Goal: Entertainment & Leisure: Consume media (video, audio)

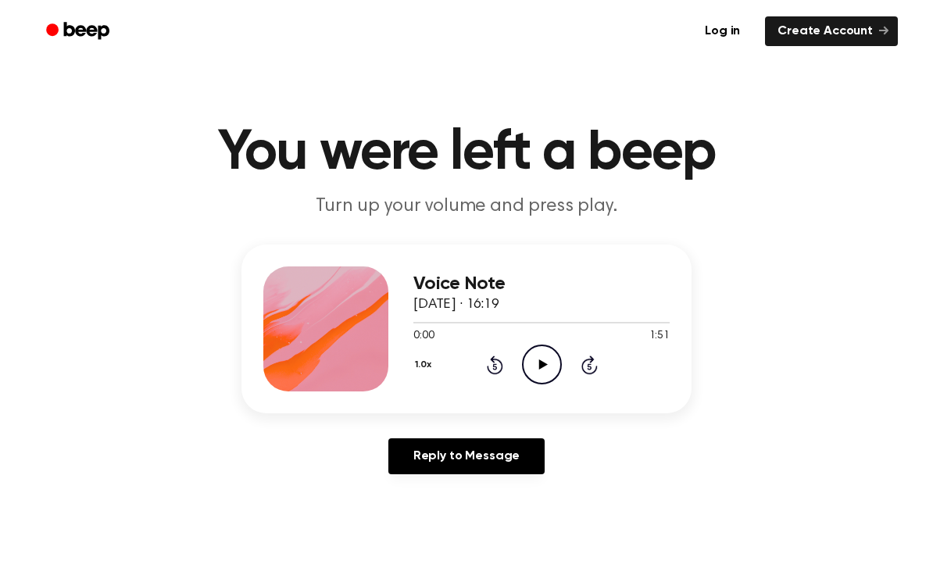
click at [551, 362] on icon "Play Audio" at bounding box center [542, 364] width 40 height 40
click at [588, 373] on icon at bounding box center [589, 364] width 16 height 19
click at [548, 381] on icon "Pause Audio" at bounding box center [542, 364] width 40 height 40
click at [491, 373] on icon at bounding box center [495, 364] width 16 height 19
click at [498, 369] on icon "Rewind 5 seconds" at bounding box center [494, 365] width 17 height 20
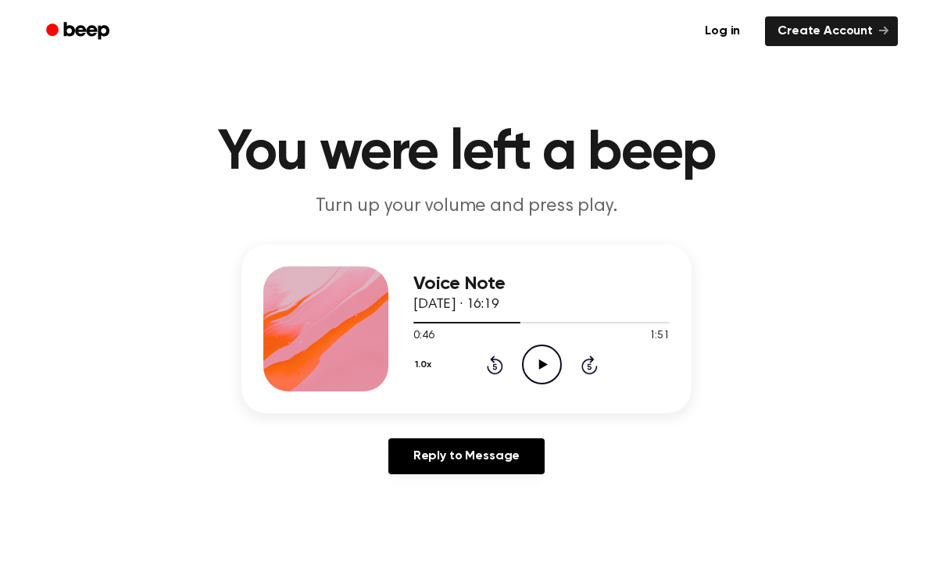
click at [541, 366] on icon at bounding box center [542, 364] width 9 height 10
click at [494, 369] on icon at bounding box center [494, 366] width 4 height 6
click at [494, 363] on icon at bounding box center [495, 364] width 16 height 19
click at [502, 361] on icon "Rewind 5 seconds" at bounding box center [494, 365] width 17 height 20
click at [48, 242] on main "You were left a beep Turn up your volume and press play. Voice Note 10 October …" at bounding box center [466, 481] width 933 height 963
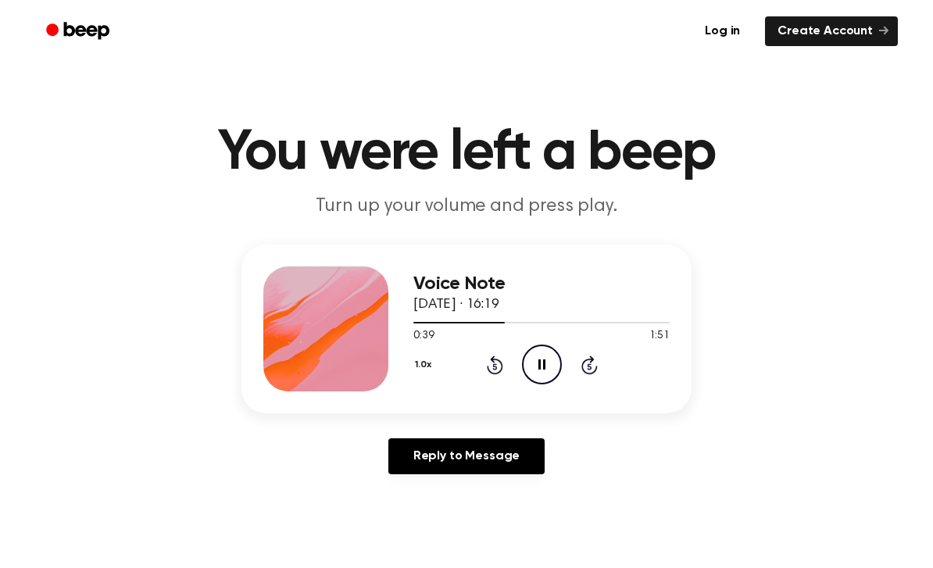
click at [537, 358] on icon "Pause Audio" at bounding box center [542, 364] width 40 height 40
click at [413, 366] on button "1.0x" at bounding box center [424, 365] width 23 height 27
click at [432, 427] on span "0.8x" at bounding box center [439, 430] width 20 height 16
click at [525, 370] on icon "Play Audio" at bounding box center [542, 364] width 40 height 40
click at [557, 366] on icon "Pause Audio" at bounding box center [542, 364] width 40 height 40
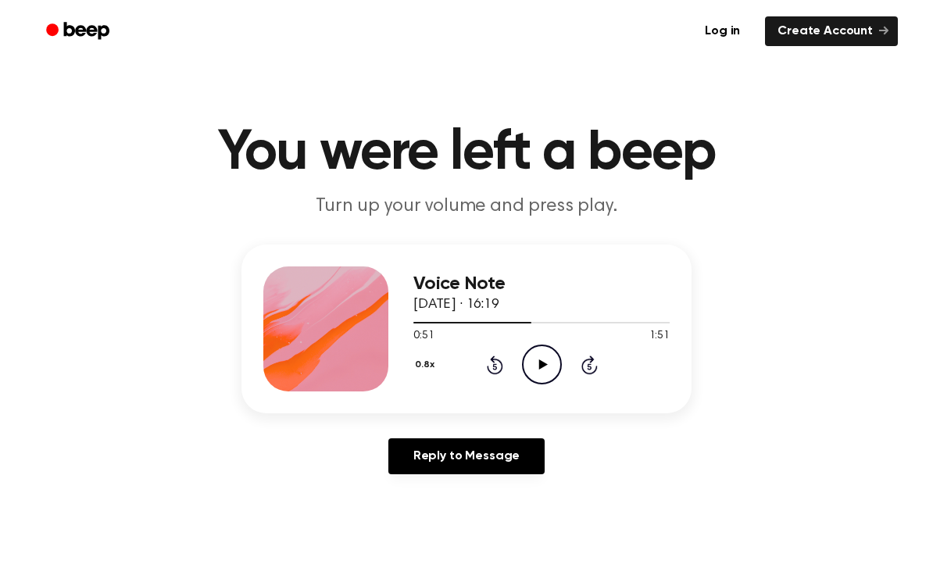
click at [433, 358] on button "0.8x" at bounding box center [426, 365] width 27 height 27
click at [439, 427] on span "0.8x" at bounding box center [439, 430] width 20 height 16
click at [496, 368] on icon at bounding box center [494, 366] width 4 height 6
click at [540, 373] on icon "Play Audio" at bounding box center [542, 364] width 40 height 40
click at [531, 365] on icon "Pause Audio" at bounding box center [542, 364] width 40 height 40
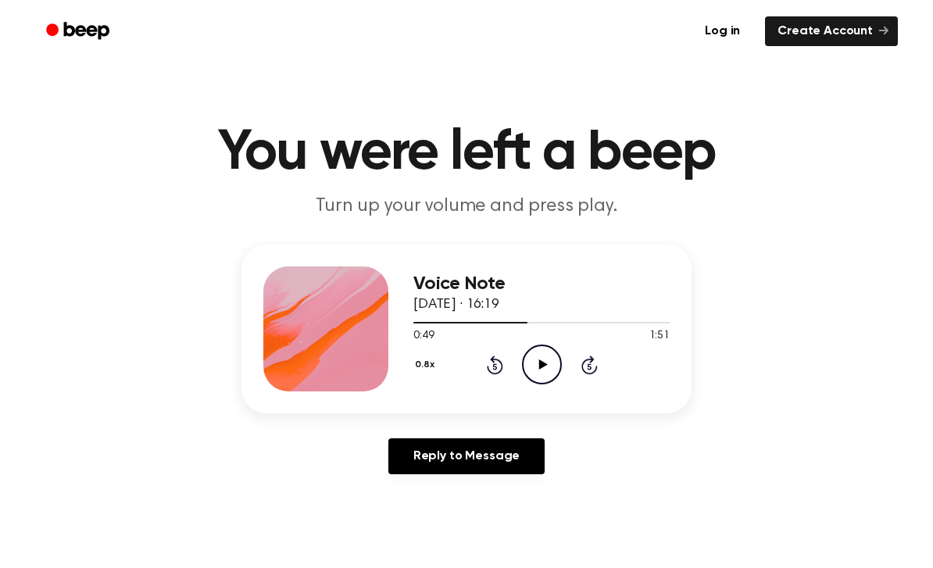
click at [542, 355] on icon "Play Audio" at bounding box center [542, 364] width 40 height 40
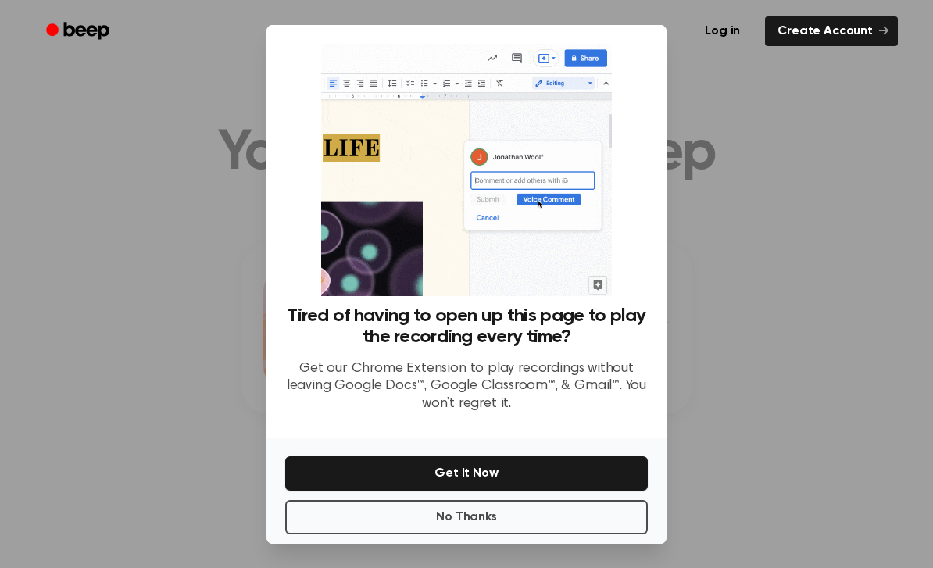
click at [308, 530] on button "No Thanks" at bounding box center [466, 517] width 362 height 34
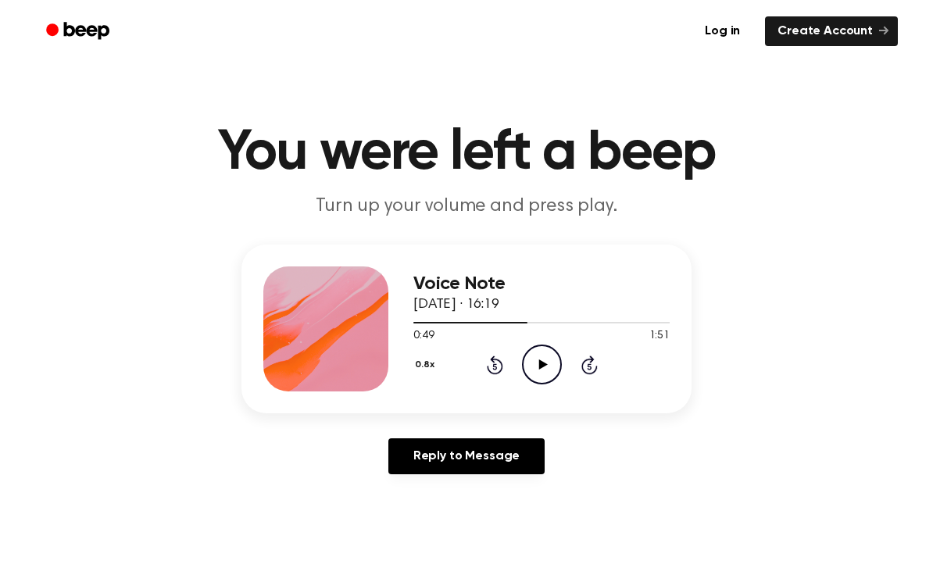
click at [544, 362] on icon "Play Audio" at bounding box center [542, 364] width 40 height 40
click at [493, 362] on icon at bounding box center [495, 364] width 16 height 19
click at [534, 364] on icon "Pause Audio" at bounding box center [542, 364] width 40 height 40
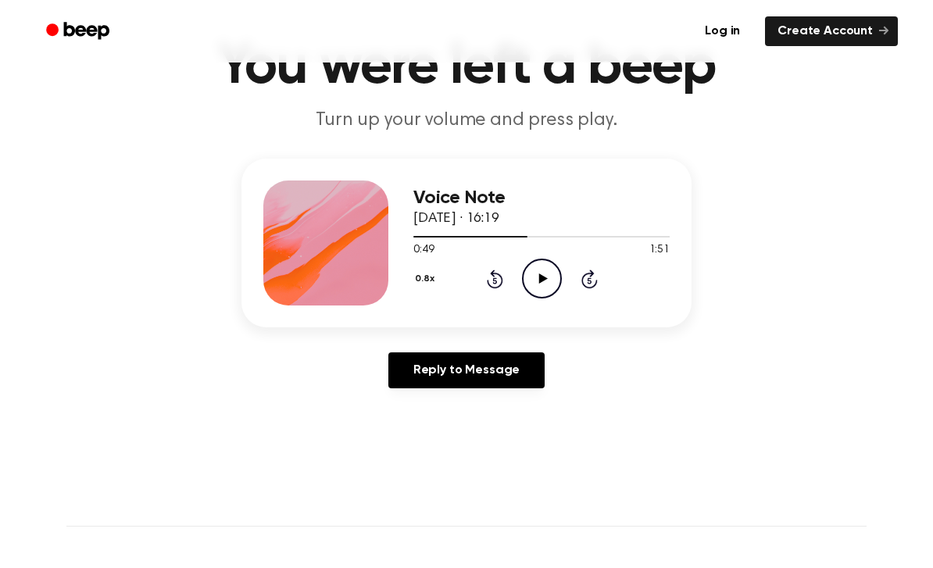
scroll to position [94, 0]
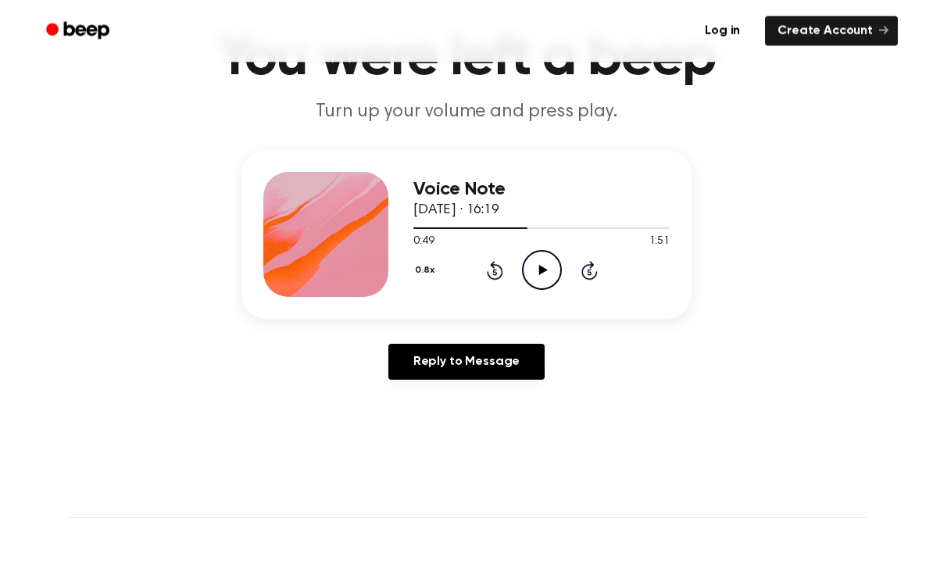
click at [542, 272] on icon at bounding box center [542, 271] width 9 height 10
click at [542, 270] on icon "Pause Audio" at bounding box center [542, 270] width 40 height 40
click at [542, 275] on icon "Play Audio" at bounding box center [542, 270] width 40 height 40
click at [541, 266] on icon "Pause Audio" at bounding box center [542, 270] width 40 height 40
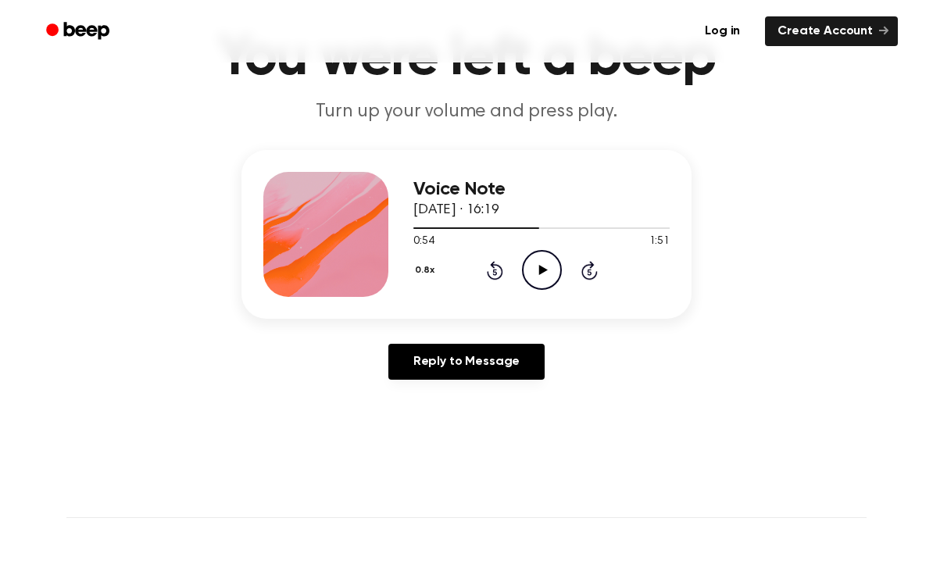
click at [492, 277] on icon at bounding box center [495, 270] width 16 height 19
click at [541, 276] on icon "Play Audio" at bounding box center [542, 270] width 40 height 40
click at [541, 282] on icon "Pause Audio" at bounding box center [542, 270] width 40 height 40
click at [537, 268] on icon "Play Audio" at bounding box center [542, 270] width 40 height 40
click at [536, 266] on icon "Pause Audio" at bounding box center [542, 270] width 40 height 40
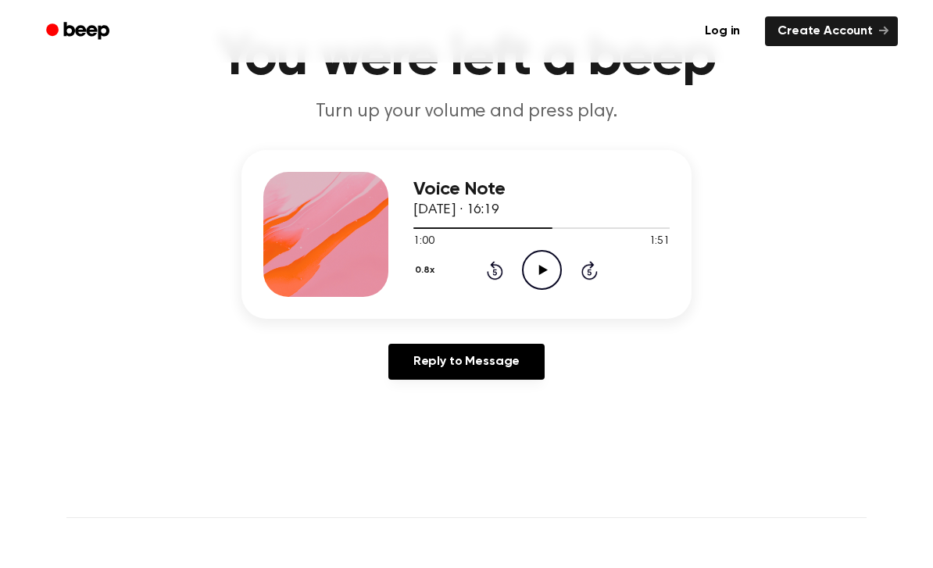
click at [490, 277] on icon at bounding box center [495, 270] width 16 height 19
click at [547, 273] on icon "Play Audio" at bounding box center [542, 270] width 40 height 40
click at [530, 270] on icon "Pause Audio" at bounding box center [542, 270] width 40 height 40
click at [486, 278] on icon "Rewind 5 seconds" at bounding box center [494, 270] width 17 height 20
click at [534, 279] on icon "Play Audio" at bounding box center [542, 270] width 40 height 40
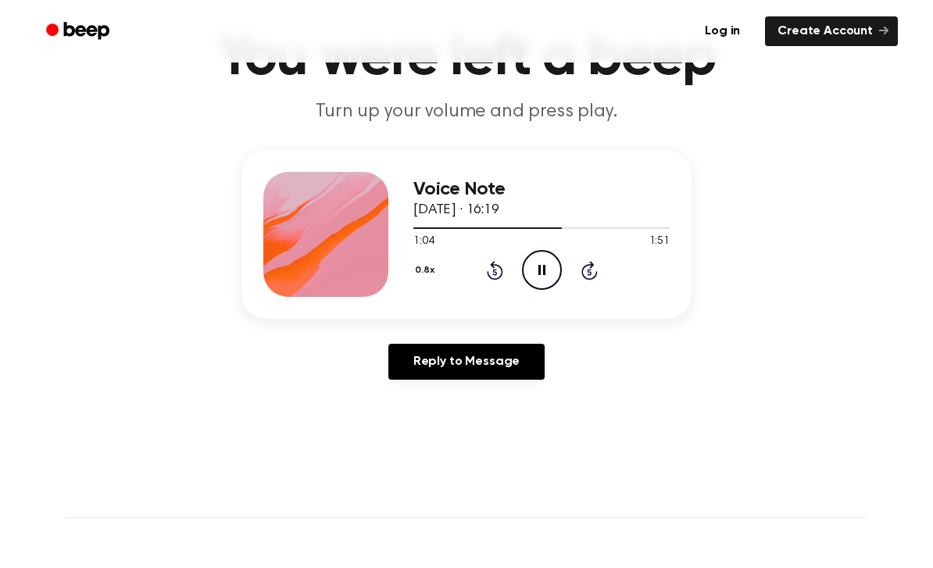
click at [551, 267] on icon "Pause Audio" at bounding box center [542, 270] width 40 height 40
click at [486, 280] on icon "Rewind 5 seconds" at bounding box center [494, 270] width 17 height 20
click at [486, 279] on icon "Rewind 5 seconds" at bounding box center [494, 270] width 17 height 20
click at [524, 258] on icon "Play Audio" at bounding box center [542, 270] width 40 height 40
click at [545, 269] on icon "Pause Audio" at bounding box center [542, 270] width 40 height 40
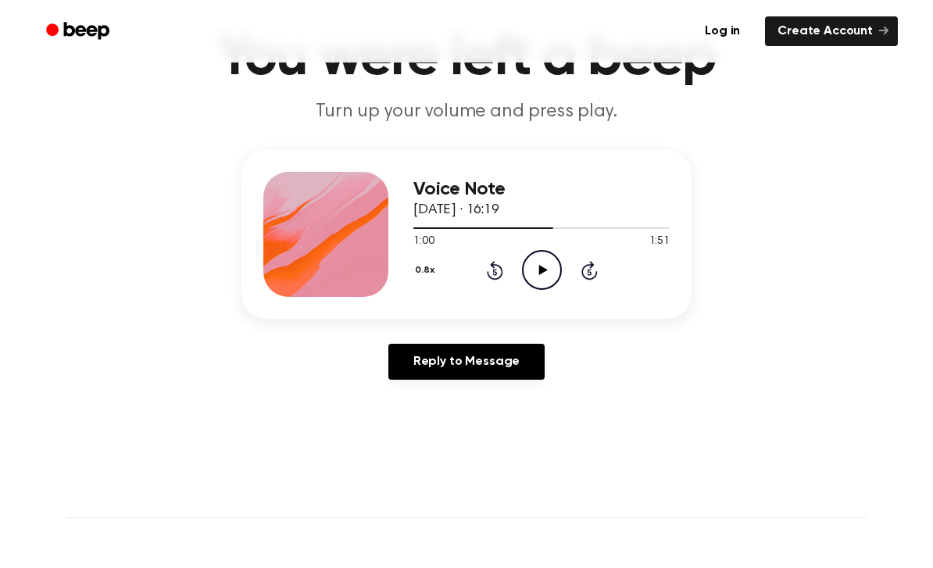
click at [537, 273] on icon "Play Audio" at bounding box center [542, 270] width 40 height 40
click at [540, 271] on icon at bounding box center [541, 270] width 7 height 10
click at [489, 275] on icon at bounding box center [495, 270] width 16 height 19
click at [532, 272] on icon "Play Audio" at bounding box center [542, 270] width 40 height 40
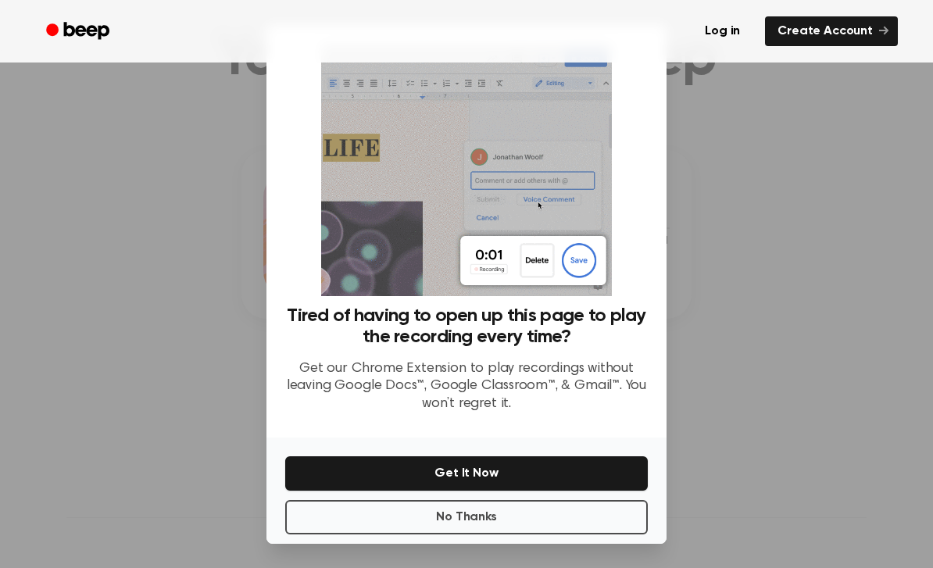
click at [363, 528] on button "No Thanks" at bounding box center [466, 517] width 362 height 34
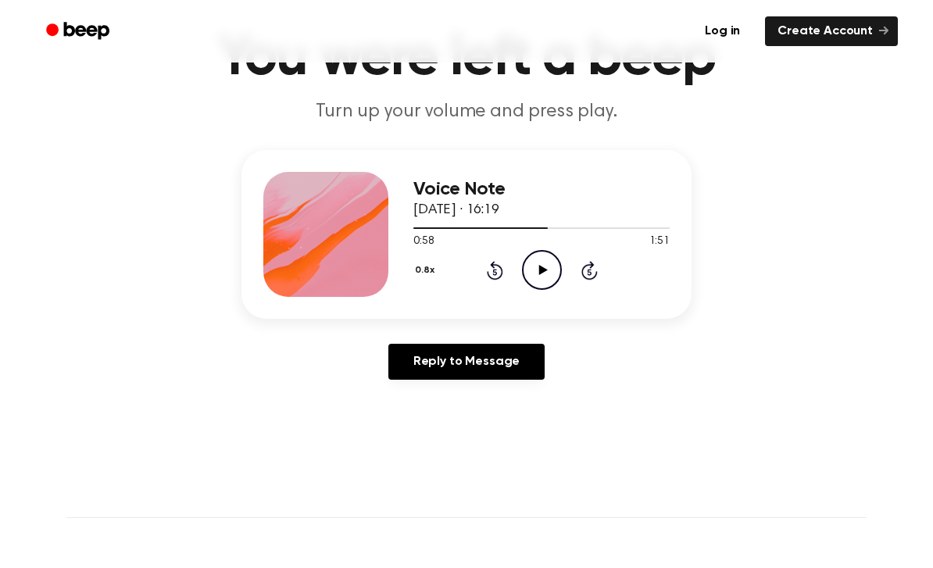
click at [532, 275] on icon "Play Audio" at bounding box center [542, 270] width 40 height 40
click at [548, 269] on icon "Pause Audio" at bounding box center [542, 270] width 40 height 40
click at [546, 266] on icon "Play Audio" at bounding box center [542, 270] width 40 height 40
click at [548, 290] on div "Voice Note 10 October 2025 · 16:19 1:07 1:51 Your browser does not support the …" at bounding box center [541, 234] width 256 height 125
click at [544, 267] on icon at bounding box center [541, 270] width 7 height 10
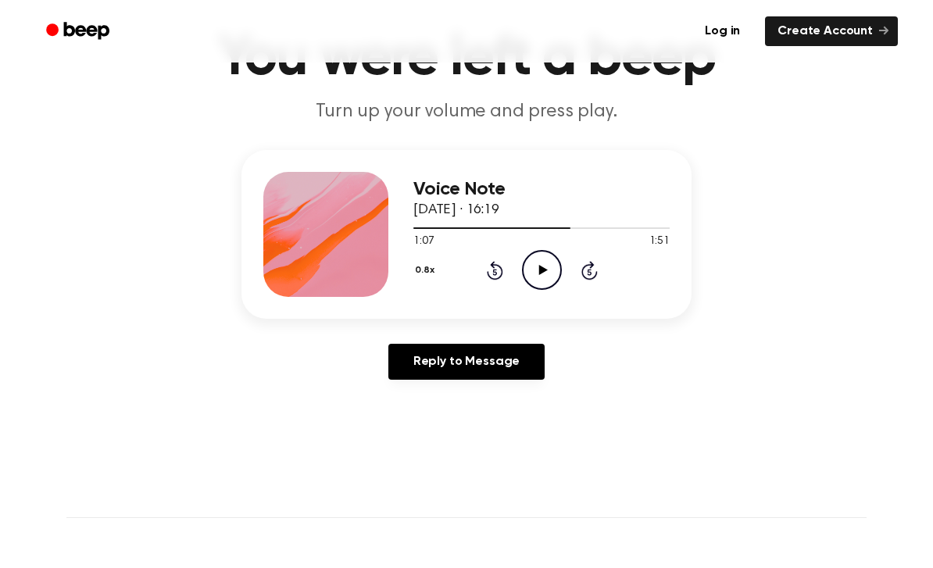
click at [542, 273] on icon at bounding box center [542, 270] width 9 height 10
click at [533, 282] on icon "Pause Audio" at bounding box center [542, 270] width 40 height 40
click at [547, 291] on div "Voice Note 10 October 2025 · 16:19 1:10 1:51 Your browser does not support the …" at bounding box center [541, 234] width 256 height 125
click at [486, 276] on icon "Rewind 5 seconds" at bounding box center [494, 270] width 17 height 20
click at [520, 268] on div "0.8x Rewind 5 seconds Play Audio Skip 5 seconds" at bounding box center [541, 270] width 256 height 40
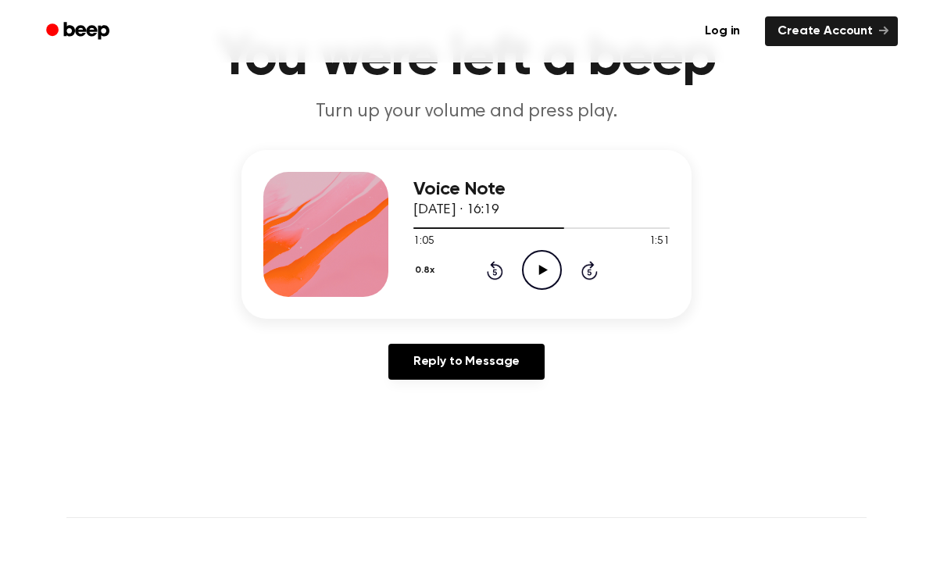
click at [536, 271] on icon "Play Audio" at bounding box center [542, 270] width 40 height 40
click at [541, 278] on icon "Pause Audio" at bounding box center [542, 270] width 40 height 40
click at [536, 263] on icon "Play Audio" at bounding box center [542, 270] width 40 height 40
click at [517, 254] on div "0.8x Rewind 5 seconds Pause Audio Skip 5 seconds" at bounding box center [541, 270] width 256 height 40
click at [539, 274] on icon at bounding box center [541, 270] width 7 height 10
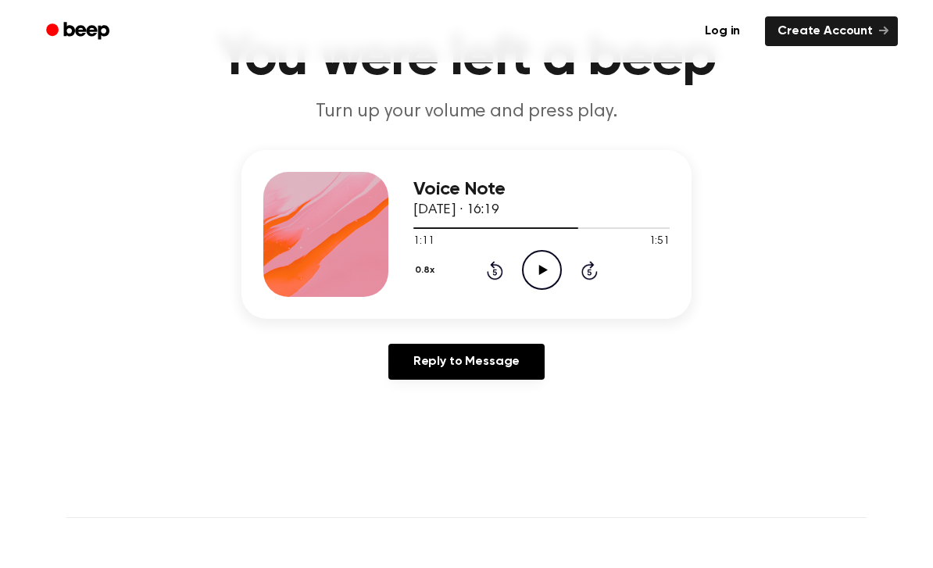
click at [478, 269] on div "0.8x Rewind 5 seconds Play Audio Skip 5 seconds" at bounding box center [541, 270] width 256 height 40
click at [487, 278] on icon "Rewind 5 seconds" at bounding box center [494, 270] width 17 height 20
click at [541, 273] on icon at bounding box center [542, 270] width 9 height 10
click at [545, 278] on icon "Pause Audio" at bounding box center [542, 270] width 40 height 40
click at [538, 284] on icon "Play Audio" at bounding box center [542, 270] width 40 height 40
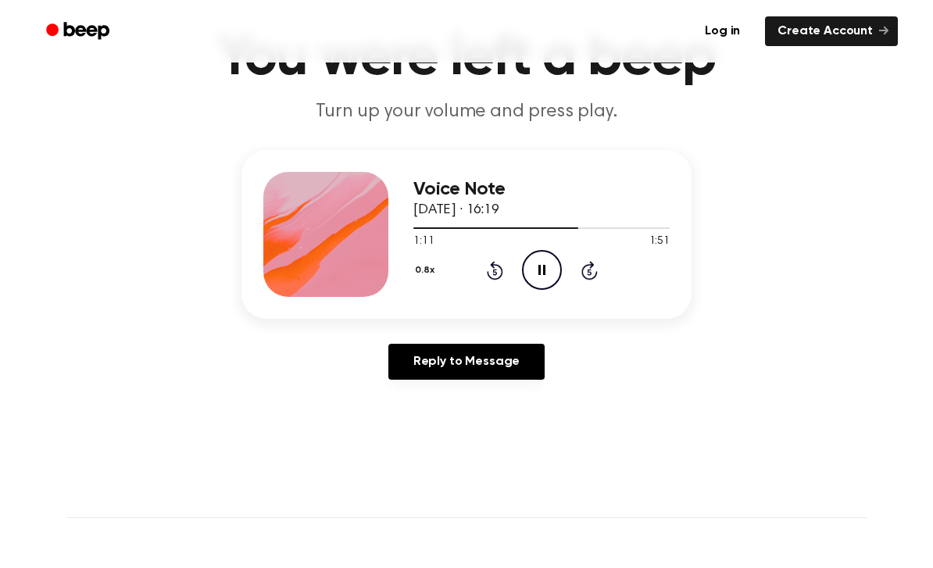
click at [530, 273] on icon "Pause Audio" at bounding box center [542, 270] width 40 height 40
click at [494, 274] on icon "Rewind 5 seconds" at bounding box center [494, 270] width 17 height 20
click at [528, 268] on icon "Play Audio" at bounding box center [542, 270] width 40 height 40
click at [537, 263] on icon "Pause Audio" at bounding box center [542, 270] width 40 height 40
click at [528, 277] on icon "Play Audio" at bounding box center [542, 270] width 40 height 40
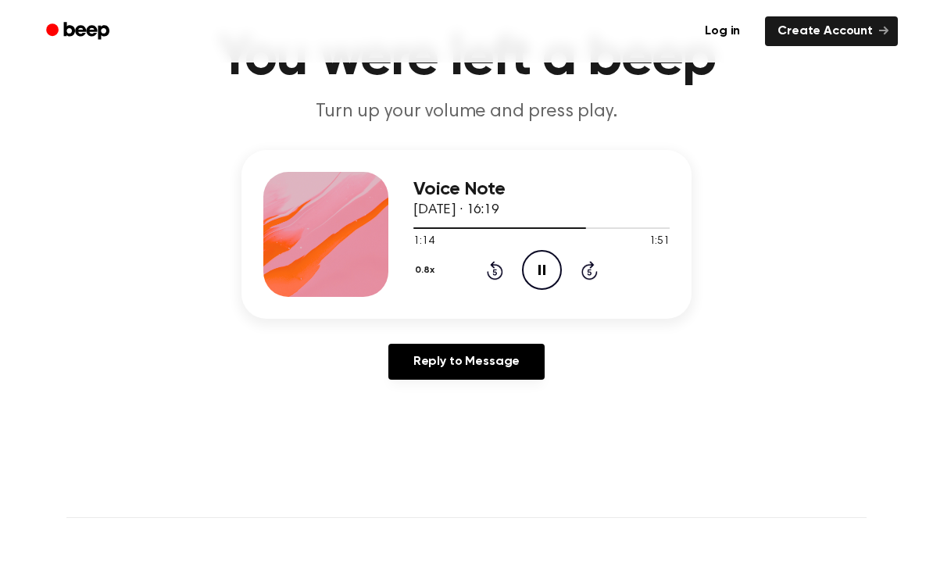
click at [544, 284] on icon "Pause Audio" at bounding box center [542, 270] width 40 height 40
click at [537, 266] on icon "Play Audio" at bounding box center [542, 270] width 40 height 40
click at [499, 263] on icon "Rewind 5 seconds" at bounding box center [494, 270] width 17 height 20
click at [502, 260] on icon "Rewind 5 seconds" at bounding box center [494, 270] width 17 height 20
click at [509, 267] on div "0.8x Rewind 5 seconds Pause Audio Skip 5 seconds" at bounding box center [541, 270] width 256 height 40
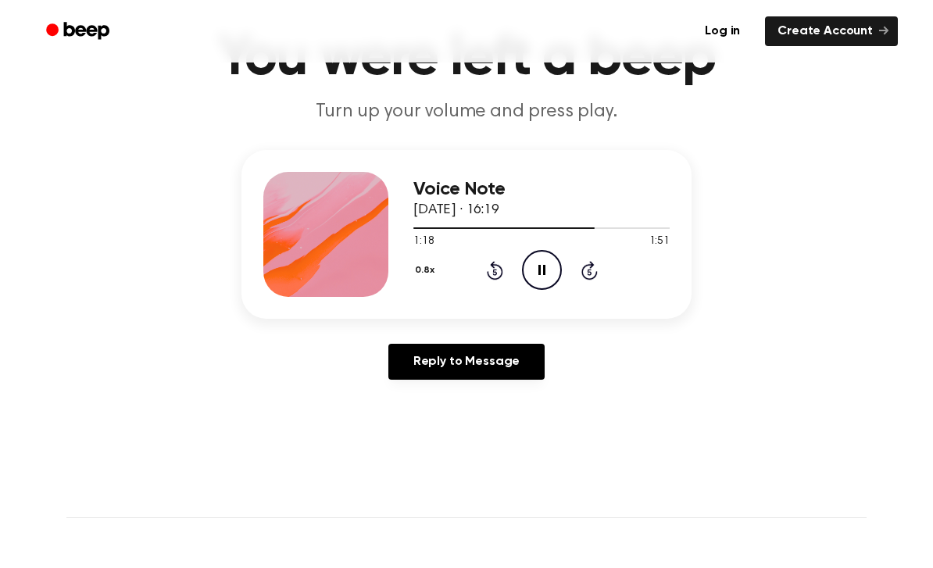
click at [548, 269] on icon "Pause Audio" at bounding box center [542, 270] width 40 height 40
click at [493, 271] on icon "Rewind 5 seconds" at bounding box center [494, 270] width 17 height 20
click at [548, 274] on icon "Play Audio" at bounding box center [542, 270] width 40 height 40
click at [539, 280] on icon "Pause Audio" at bounding box center [542, 270] width 40 height 40
click at [544, 280] on icon "Play Audio" at bounding box center [542, 270] width 40 height 40
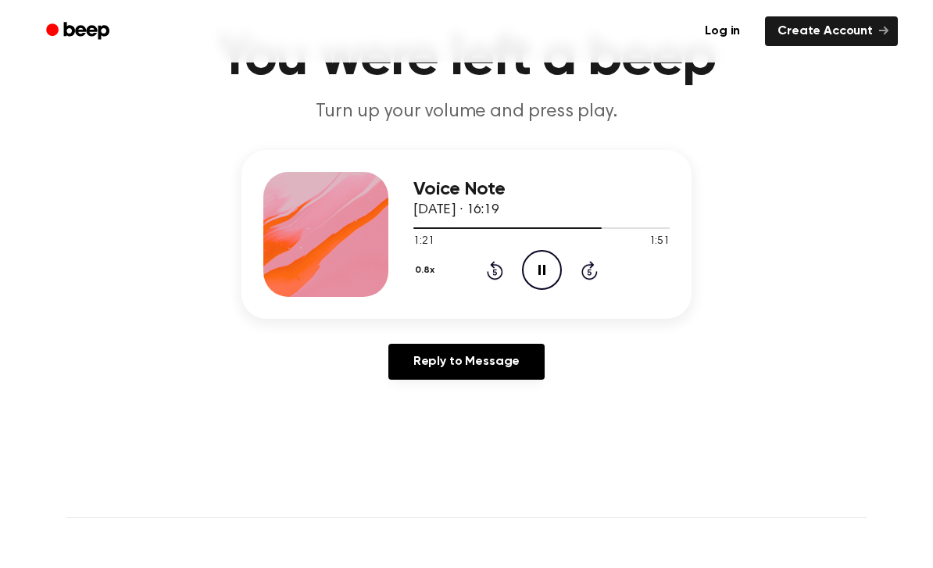
click at [495, 277] on icon "Rewind 5 seconds" at bounding box center [494, 270] width 17 height 20
click at [499, 279] on icon at bounding box center [495, 270] width 16 height 19
click at [549, 273] on icon "Pause Audio" at bounding box center [542, 270] width 40 height 40
click at [532, 269] on icon "Play Audio" at bounding box center [542, 270] width 40 height 40
click at [493, 275] on icon "Rewind 5 seconds" at bounding box center [494, 270] width 17 height 20
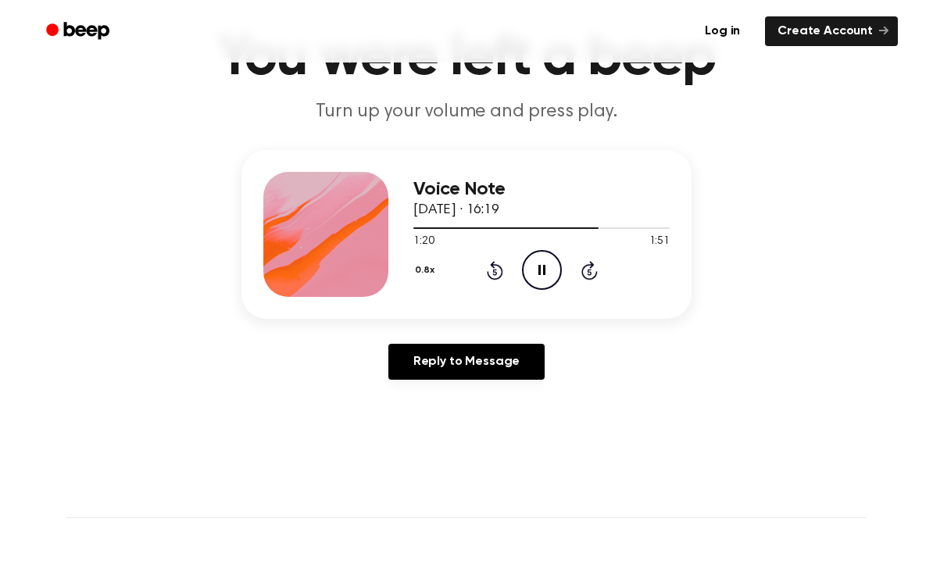
click at [499, 277] on icon at bounding box center [495, 270] width 16 height 19
click at [545, 266] on icon "Pause Audio" at bounding box center [542, 270] width 40 height 40
click at [548, 283] on icon "Play Audio" at bounding box center [542, 270] width 40 height 40
click at [547, 256] on icon "Pause Audio" at bounding box center [542, 270] width 40 height 40
click at [485, 289] on div "0.8x Rewind 5 seconds Play Audio Skip 5 seconds" at bounding box center [541, 270] width 256 height 40
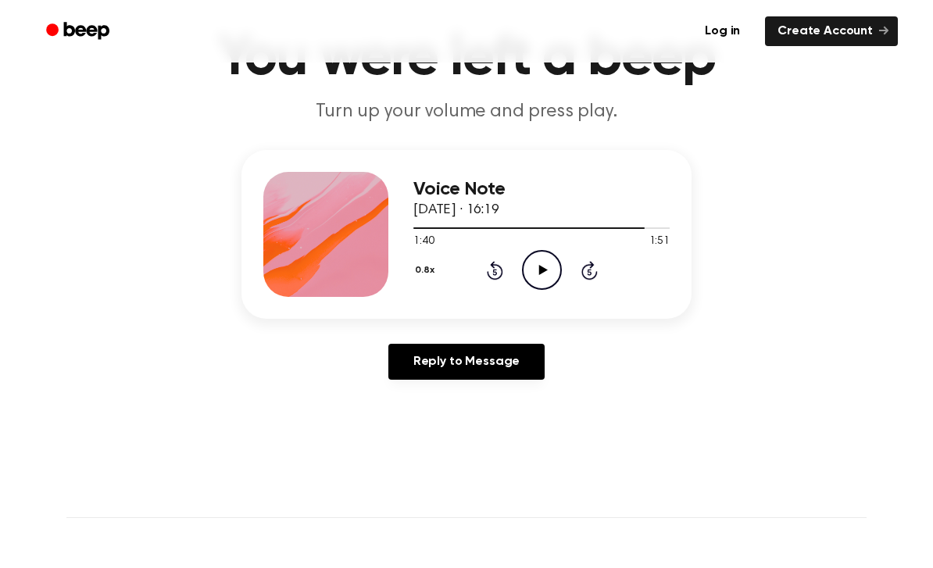
click at [486, 273] on icon "Rewind 5 seconds" at bounding box center [494, 270] width 17 height 20
click at [486, 280] on div "0.8x Rewind 5 seconds Play Audio Skip 5 seconds" at bounding box center [541, 270] width 256 height 40
click at [551, 279] on icon "Play Audio" at bounding box center [542, 270] width 40 height 40
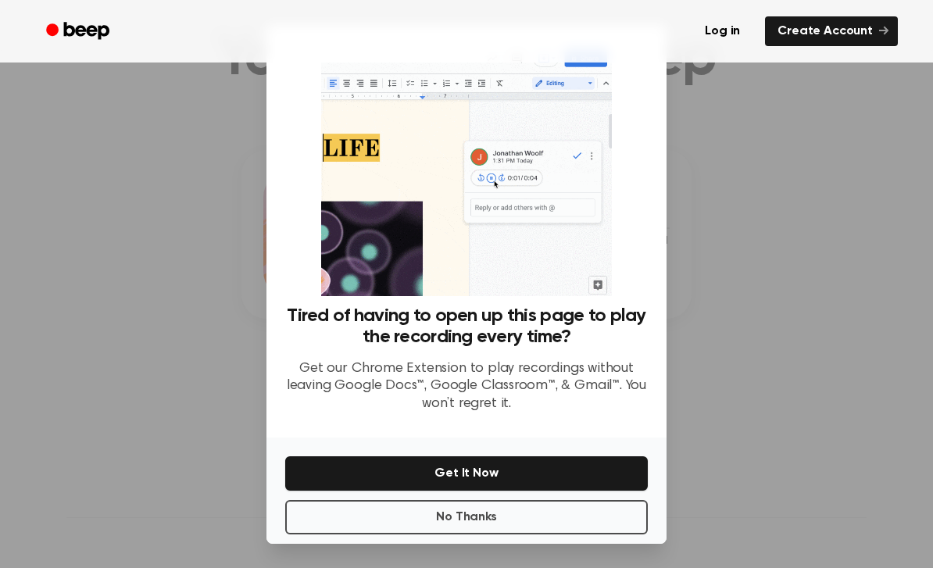
click at [412, 534] on button "No Thanks" at bounding box center [466, 517] width 362 height 34
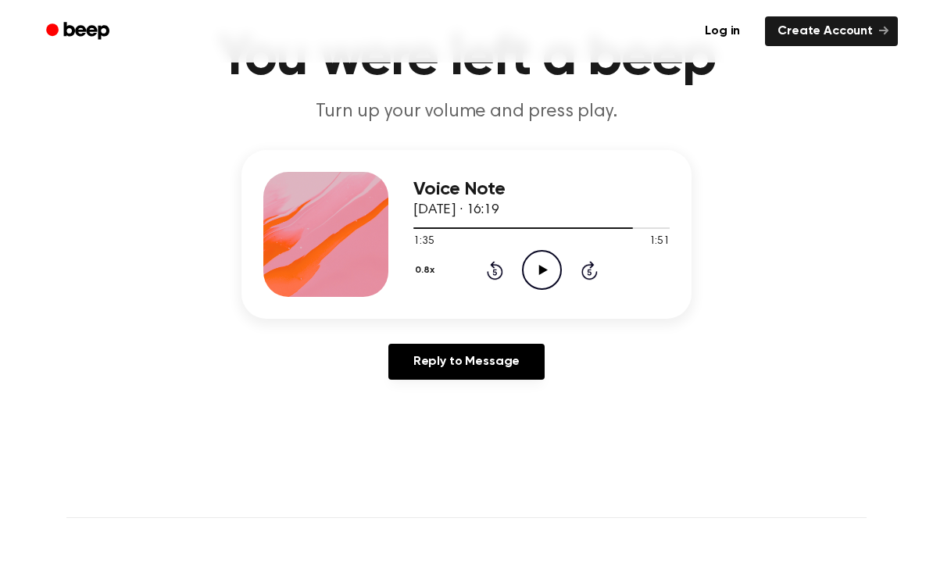
click at [543, 269] on icon at bounding box center [542, 270] width 9 height 10
click at [497, 277] on icon "Rewind 5 seconds" at bounding box center [494, 270] width 17 height 20
click at [486, 276] on icon "Rewind 5 seconds" at bounding box center [494, 270] width 17 height 20
click at [499, 275] on icon "Rewind 5 seconds" at bounding box center [494, 270] width 17 height 20
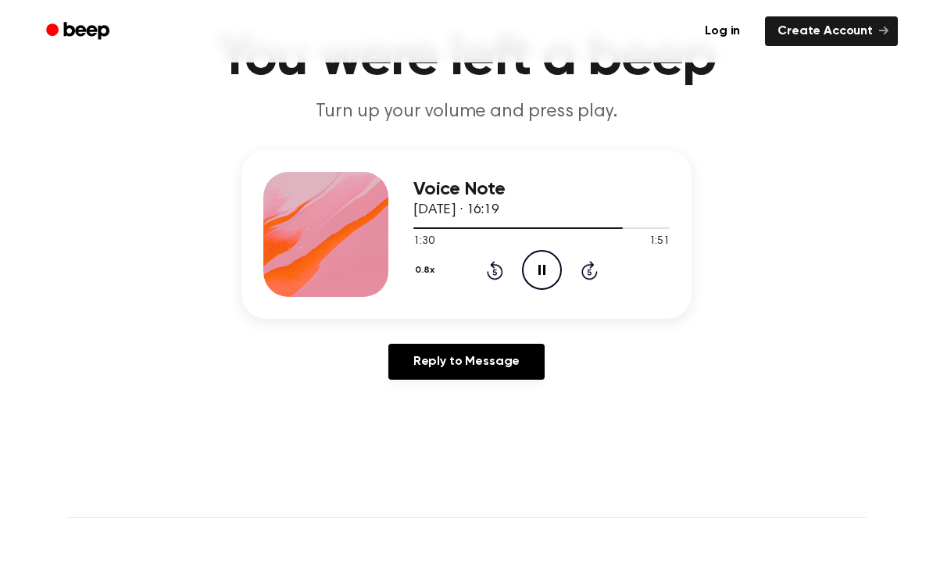
click at [499, 274] on icon "Rewind 5 seconds" at bounding box center [494, 270] width 17 height 20
click at [477, 273] on div "0.8x Rewind 5 seconds Pause Audio Skip 5 seconds" at bounding box center [541, 270] width 256 height 40
click at [498, 272] on icon "Rewind 5 seconds" at bounding box center [494, 270] width 17 height 20
click at [492, 279] on icon at bounding box center [495, 270] width 16 height 19
click at [498, 272] on icon "Rewind 5 seconds" at bounding box center [494, 270] width 17 height 20
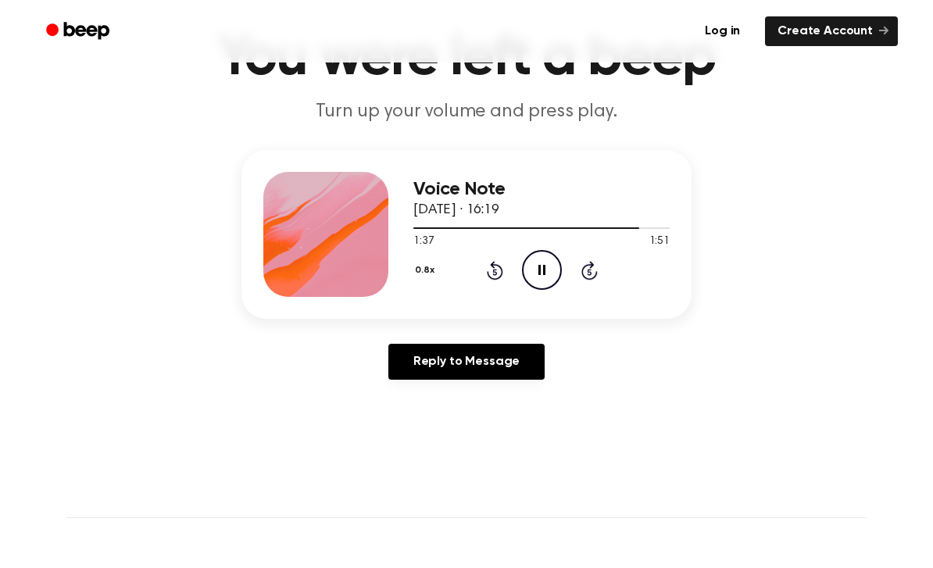
click at [541, 263] on icon "Pause Audio" at bounding box center [542, 270] width 40 height 40
click at [488, 279] on icon "Rewind 5 seconds" at bounding box center [494, 270] width 17 height 20
click at [519, 260] on div "0.8x Rewind 5 seconds Play Audio Skip 5 seconds" at bounding box center [541, 270] width 256 height 40
click at [531, 271] on icon "Play Audio" at bounding box center [542, 270] width 40 height 40
click at [498, 269] on icon "Rewind 5 seconds" at bounding box center [494, 270] width 17 height 20
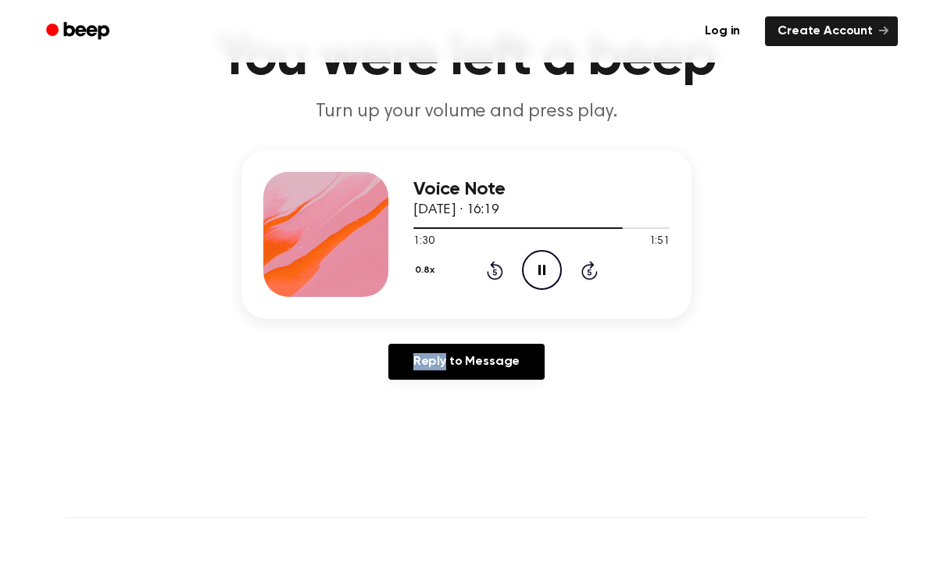
click at [494, 274] on icon at bounding box center [494, 272] width 4 height 6
click at [494, 271] on icon "Rewind 5 seconds" at bounding box center [494, 270] width 17 height 20
click at [496, 272] on icon at bounding box center [494, 272] width 4 height 6
click at [508, 277] on div "0.8x Rewind 5 seconds Pause Audio Skip 5 seconds" at bounding box center [541, 270] width 256 height 40
click at [487, 279] on icon "Rewind 5 seconds" at bounding box center [494, 270] width 17 height 20
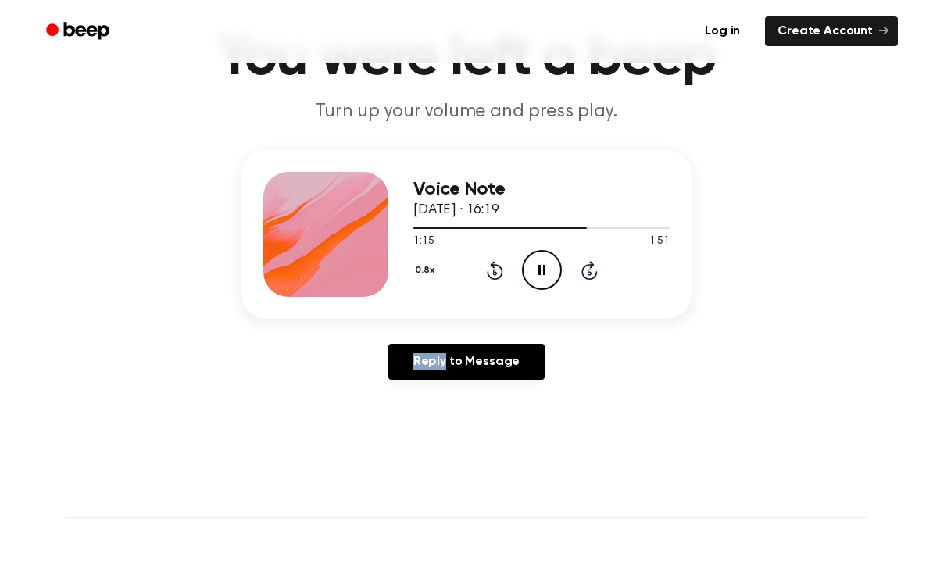
click at [594, 278] on icon at bounding box center [589, 270] width 16 height 19
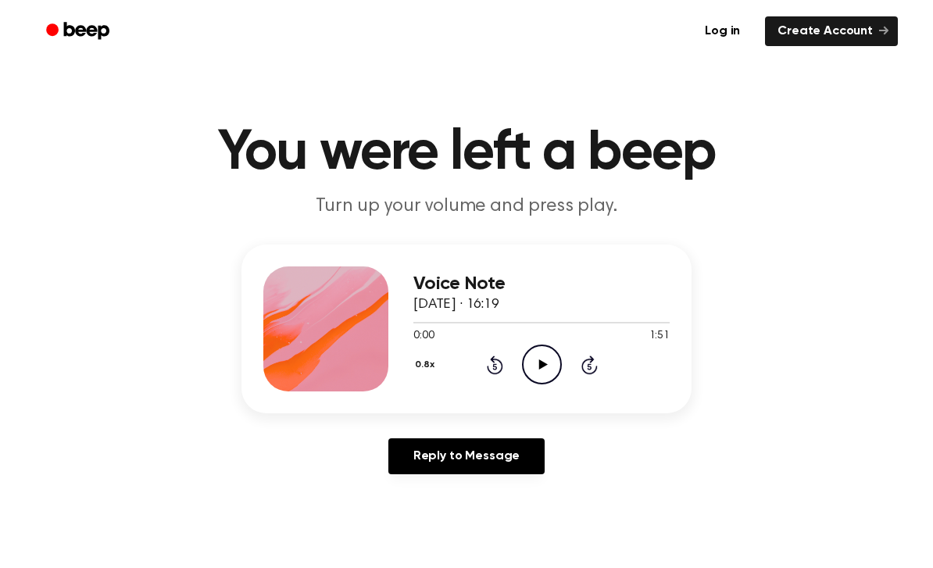
click at [530, 381] on icon "Play Audio" at bounding box center [542, 364] width 40 height 40
click at [530, 377] on icon "Pause Audio" at bounding box center [542, 364] width 40 height 40
click at [543, 366] on icon at bounding box center [542, 364] width 9 height 10
click at [551, 383] on icon "Pause Audio" at bounding box center [542, 364] width 40 height 40
click at [540, 363] on icon at bounding box center [542, 364] width 9 height 10
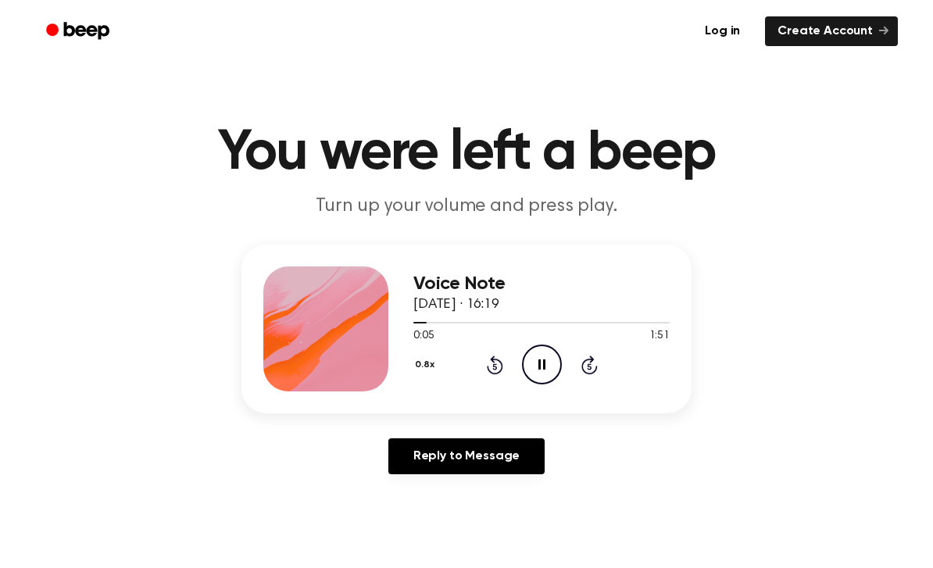
click at [541, 366] on icon "Pause Audio" at bounding box center [542, 364] width 40 height 40
